Goal: Task Accomplishment & Management: Use online tool/utility

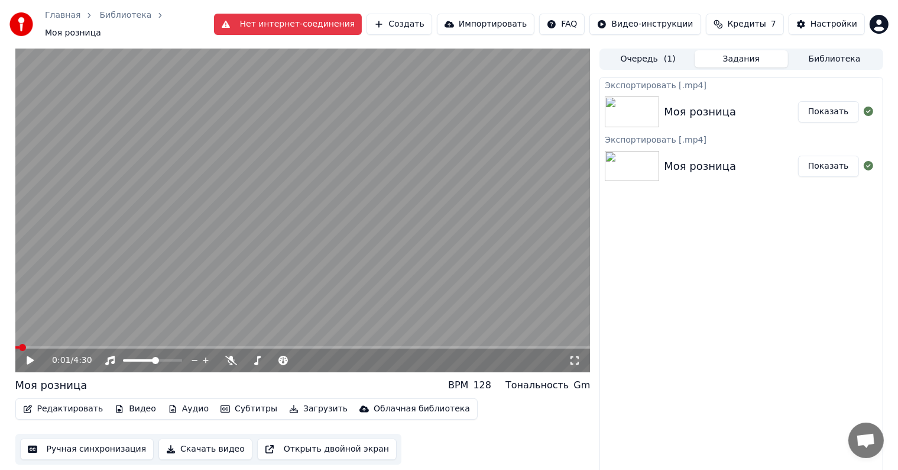
click at [95, 443] on button "Ручная синхронизация" at bounding box center [87, 448] width 134 height 21
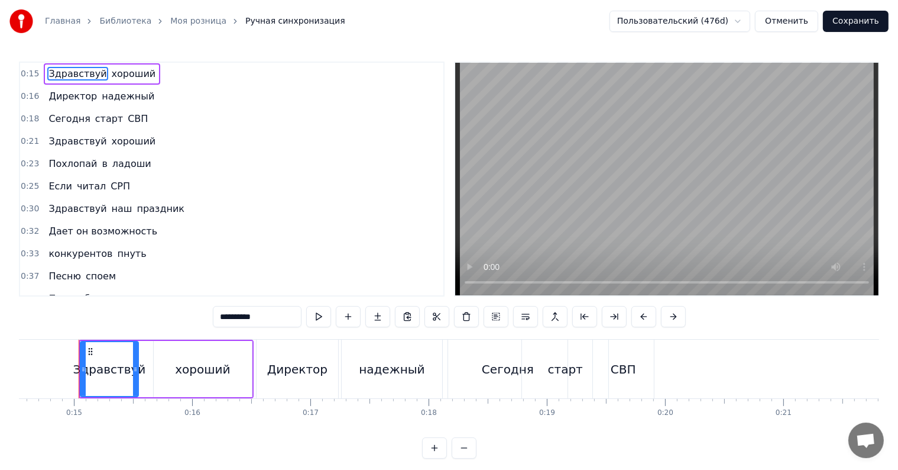
scroll to position [237, 0]
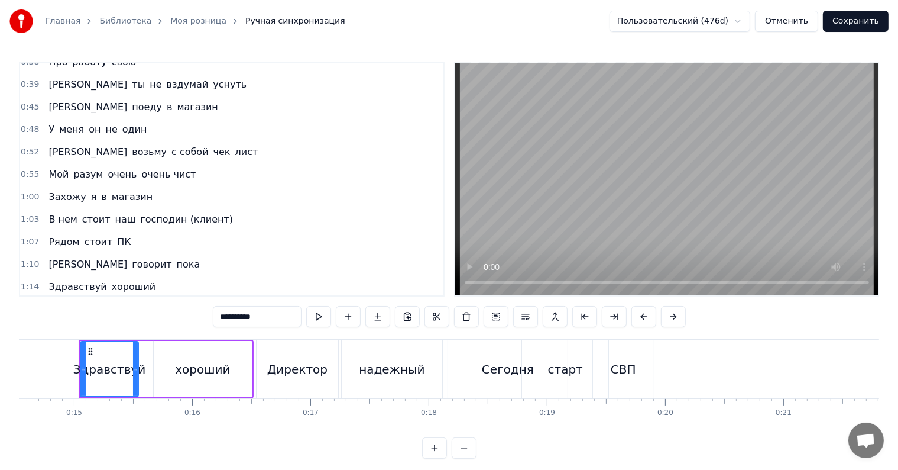
click at [65, 235] on span "Рядом" at bounding box center [63, 242] width 33 height 14
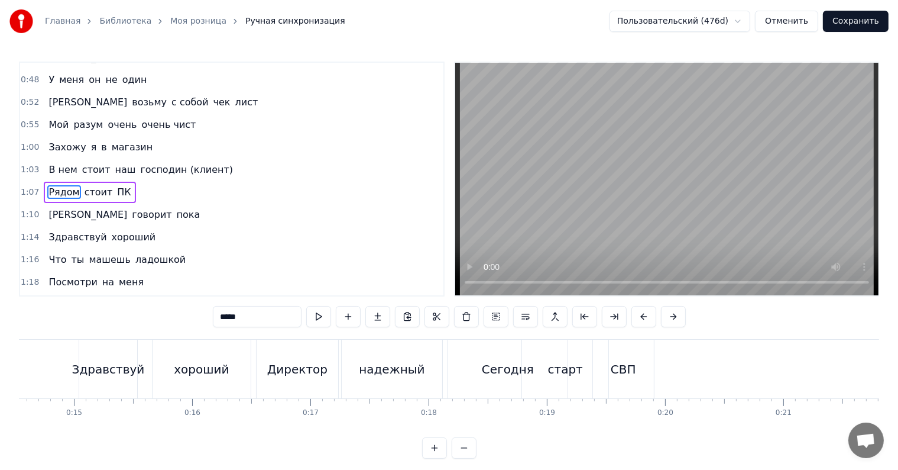
scroll to position [0, 7914]
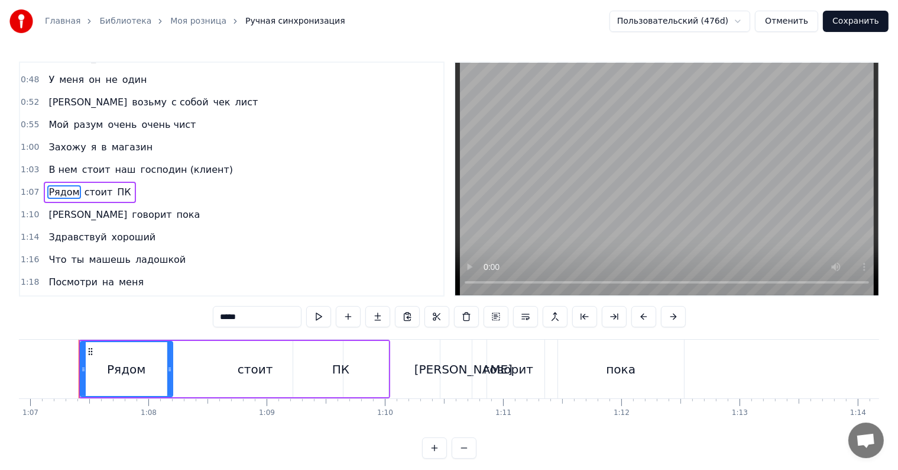
click at [253, 321] on input "*****" at bounding box center [257, 316] width 89 height 21
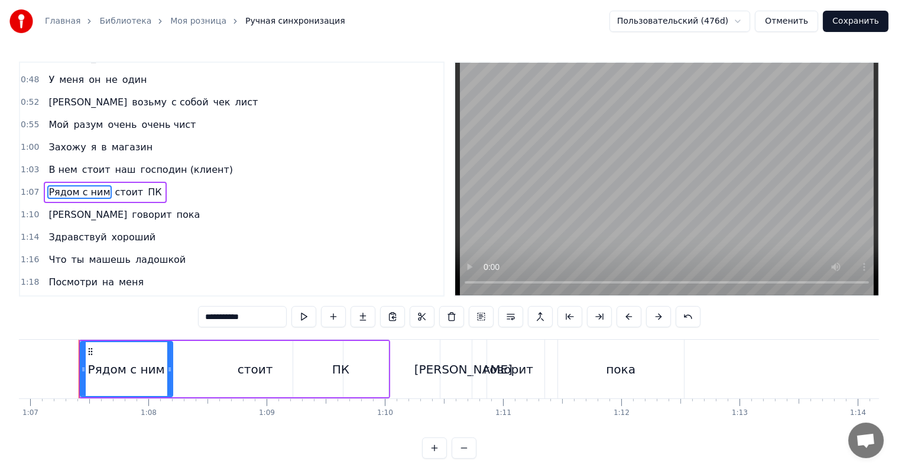
type input "**********"
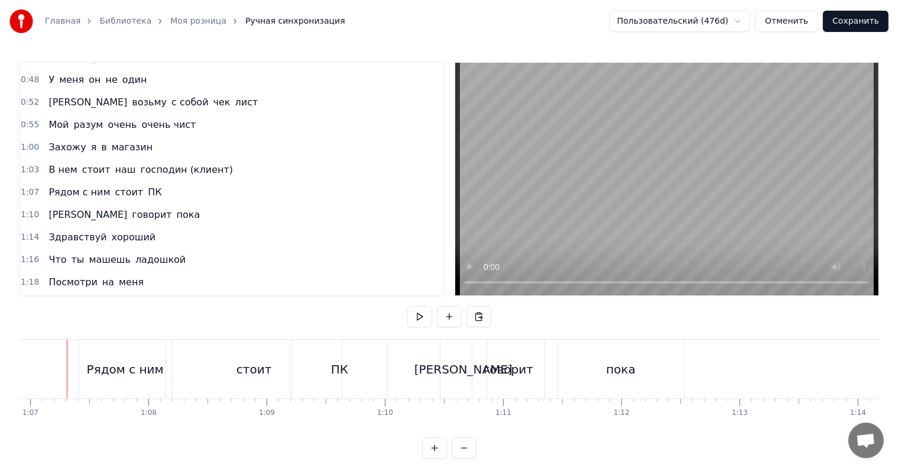
scroll to position [0, 7902]
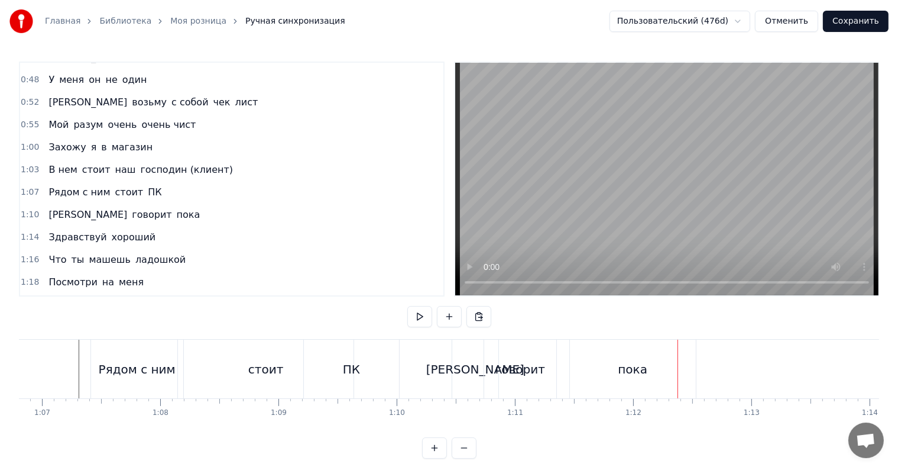
click at [857, 23] on button "Сохранить" at bounding box center [856, 21] width 66 height 21
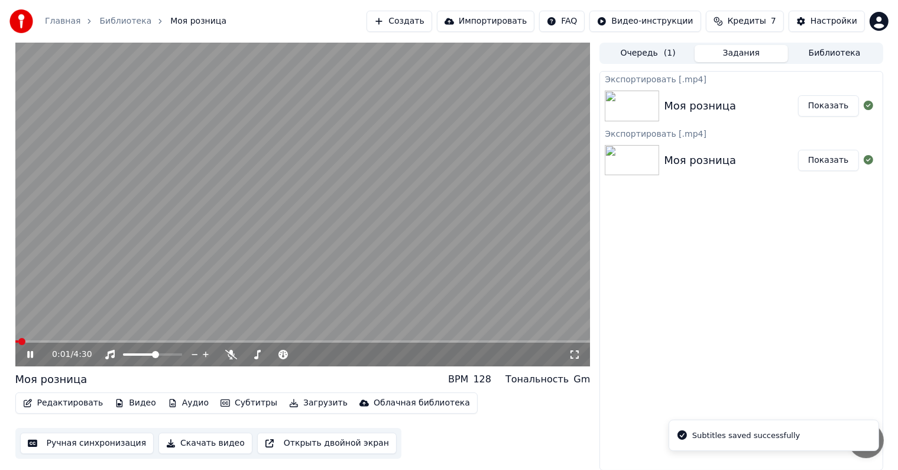
click at [284, 190] on video at bounding box center [302, 205] width 575 height 324
click at [31, 358] on icon at bounding box center [39, 354] width 28 height 9
click at [579, 354] on icon at bounding box center [575, 354] width 12 height 9
click at [369, 260] on video at bounding box center [302, 205] width 575 height 324
click at [572, 355] on icon at bounding box center [575, 354] width 12 height 9
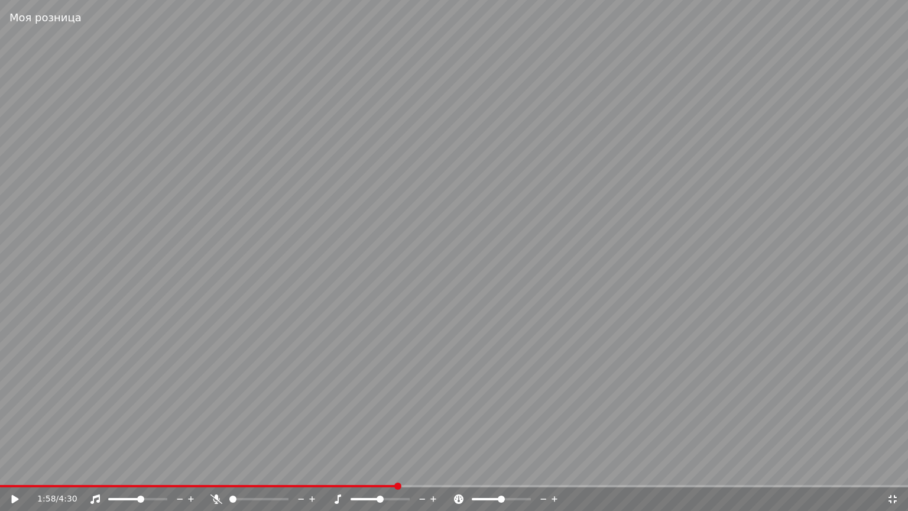
click at [12, 469] on icon at bounding box center [15, 499] width 7 height 8
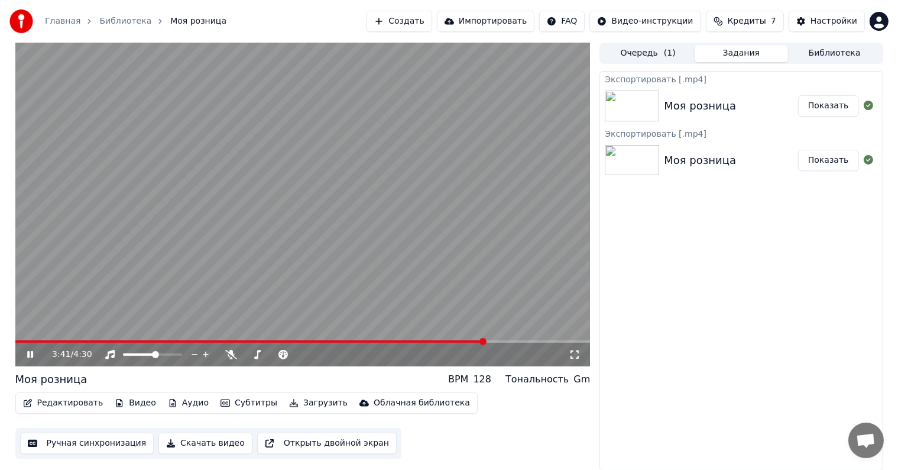
click at [34, 358] on icon at bounding box center [39, 354] width 28 height 9
